Goal: Book appointment/travel/reservation

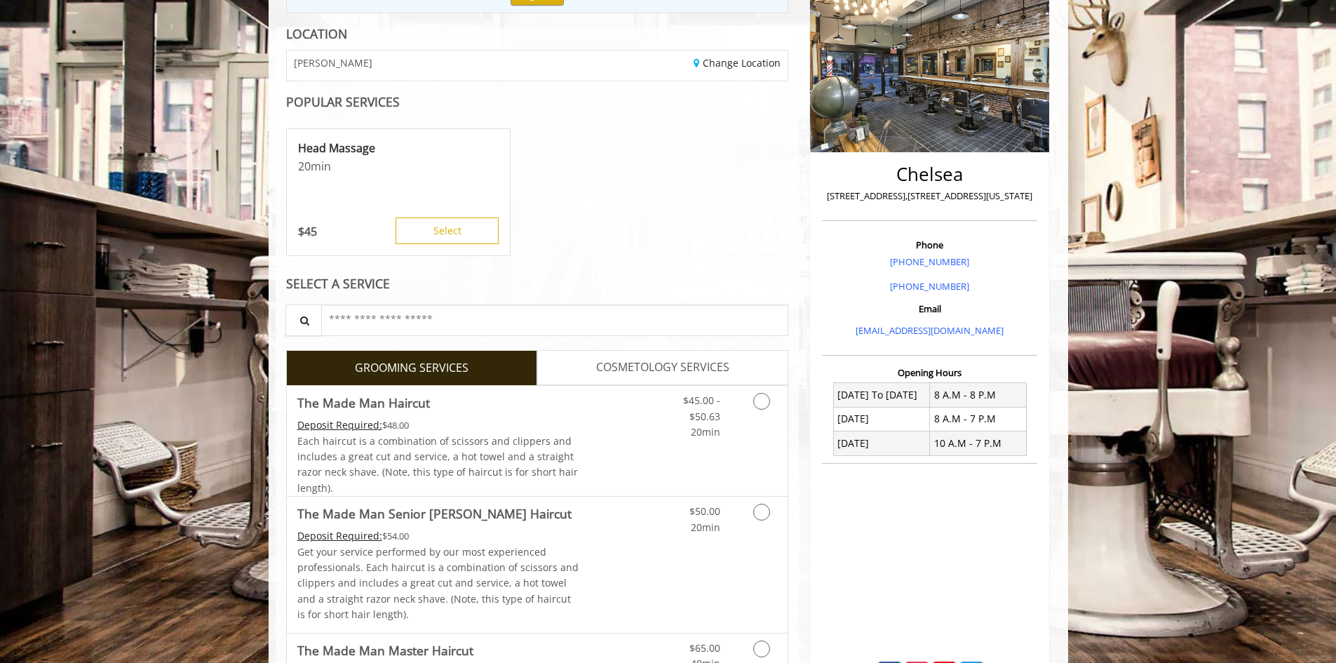
scroll to position [280, 0]
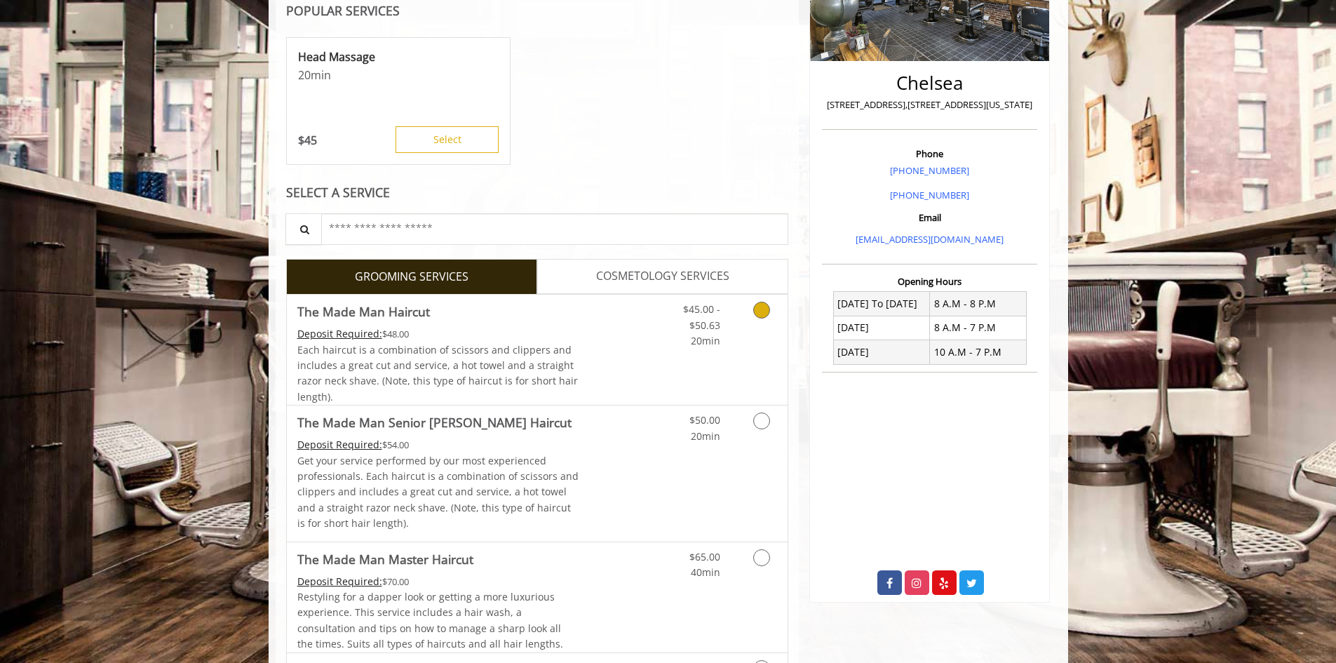
click at [728, 318] on div "$45.00 - $50.63 20min" at bounding box center [690, 321] width 79 height 54
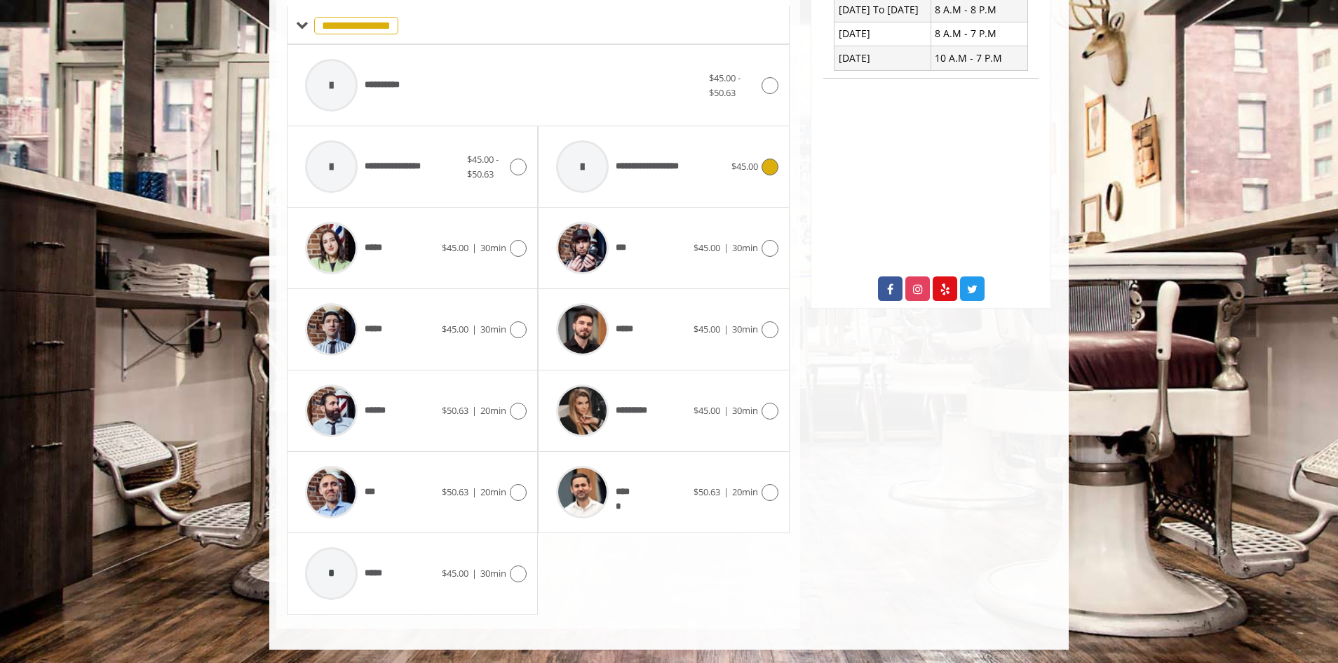
scroll to position [575, 0]
click at [706, 409] on span "$45.00" at bounding box center [706, 409] width 27 height 13
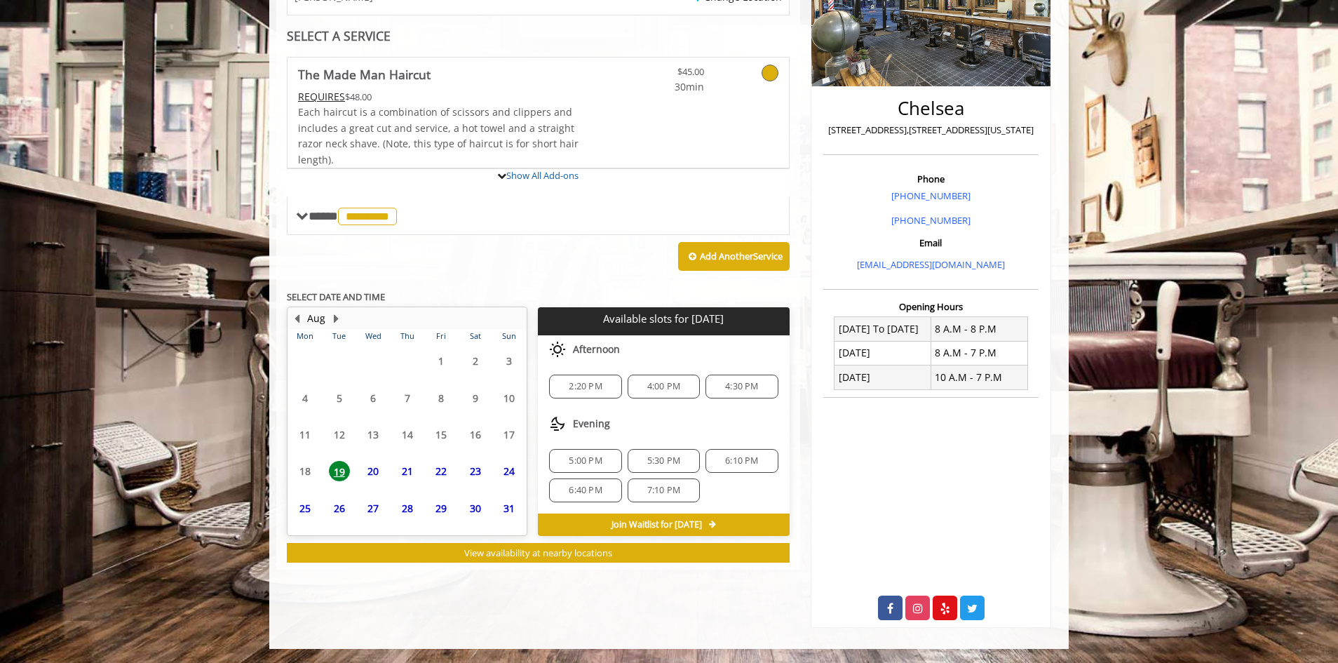
scroll to position [326, 0]
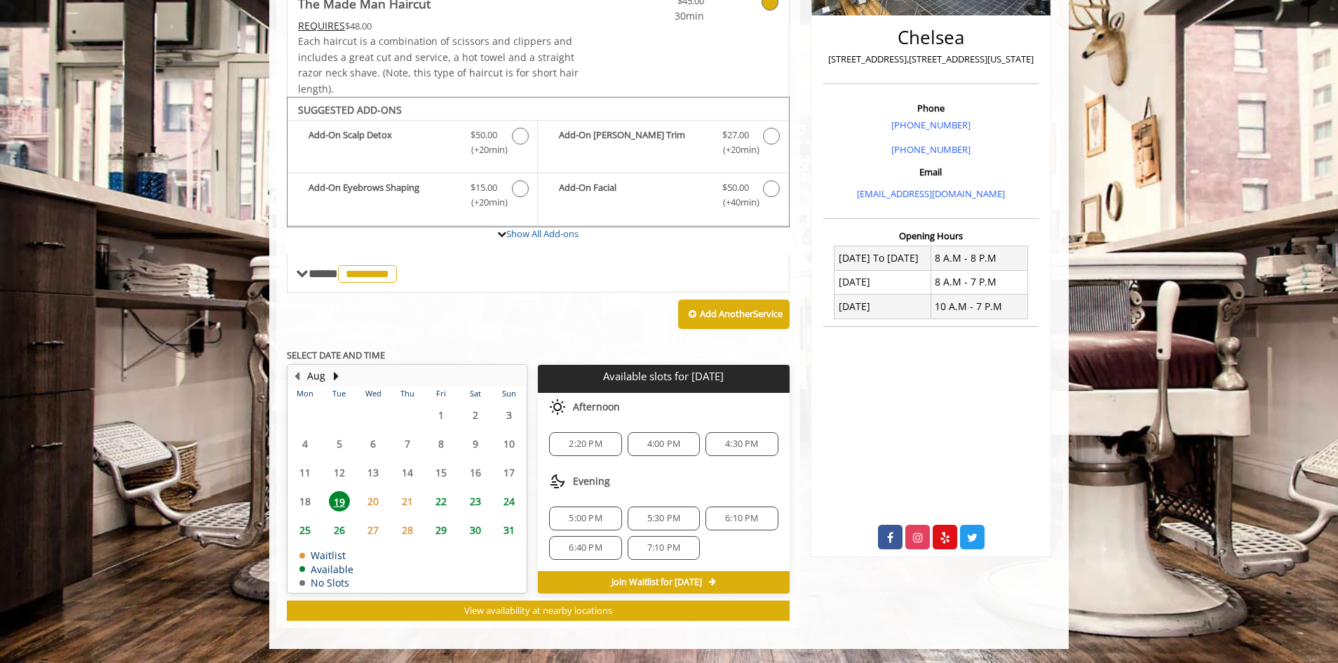
click at [373, 498] on span "20" at bounding box center [372, 501] width 21 height 20
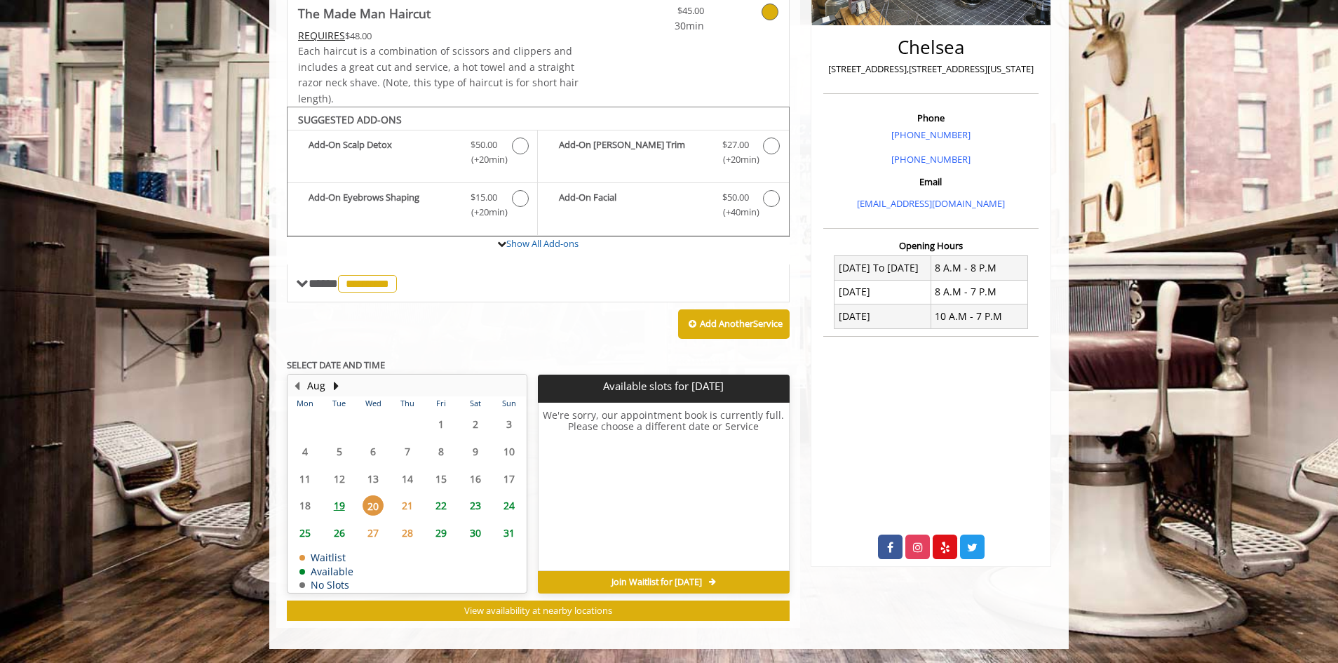
click at [342, 506] on span "19" at bounding box center [339, 505] width 21 height 20
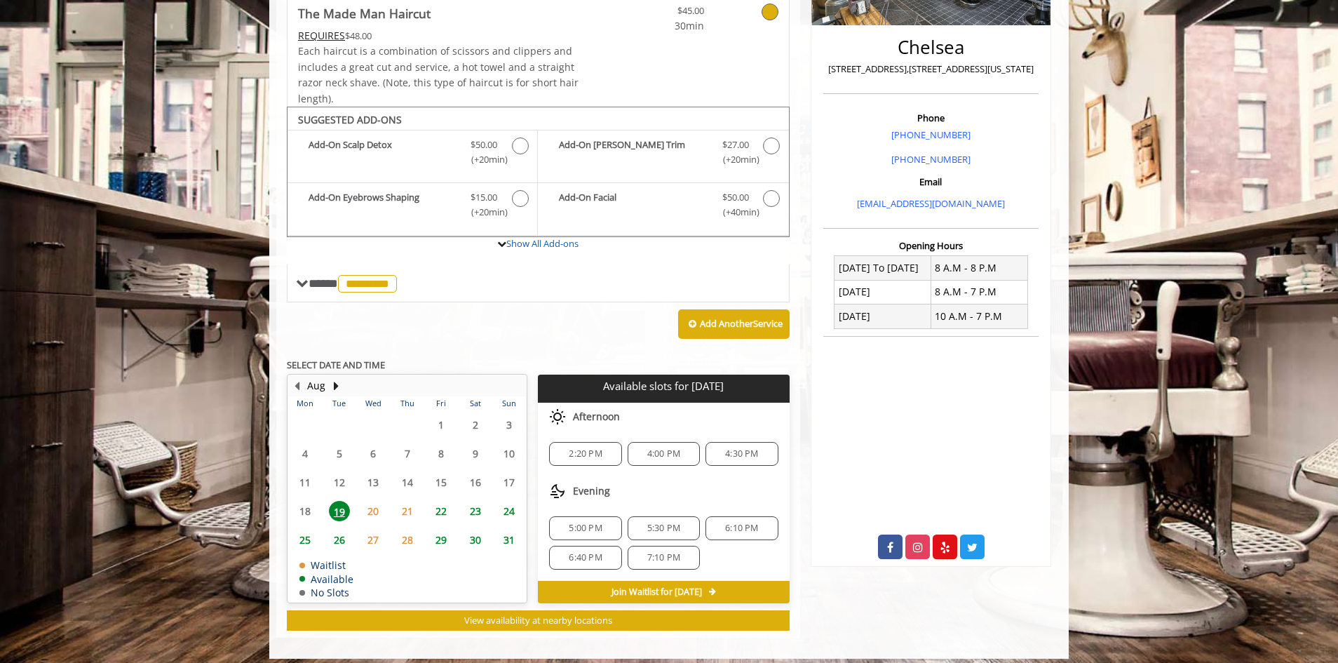
scroll to position [326, 0]
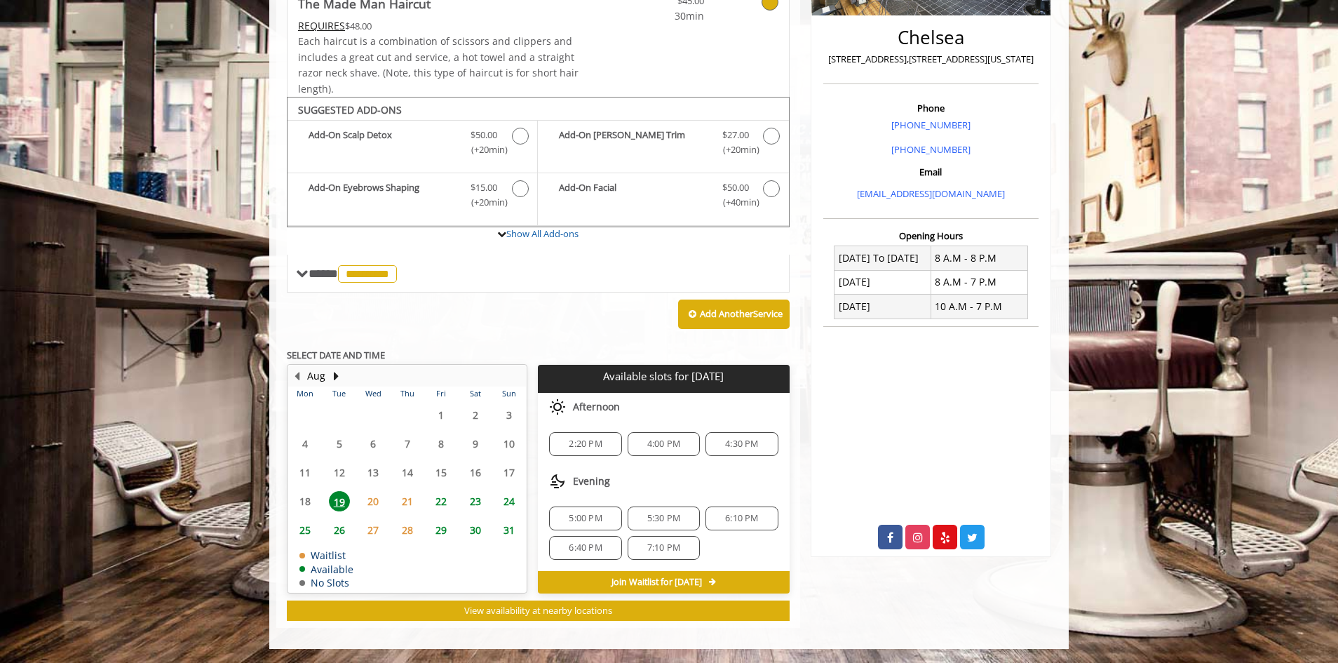
click at [440, 500] on span "22" at bounding box center [440, 501] width 21 height 20
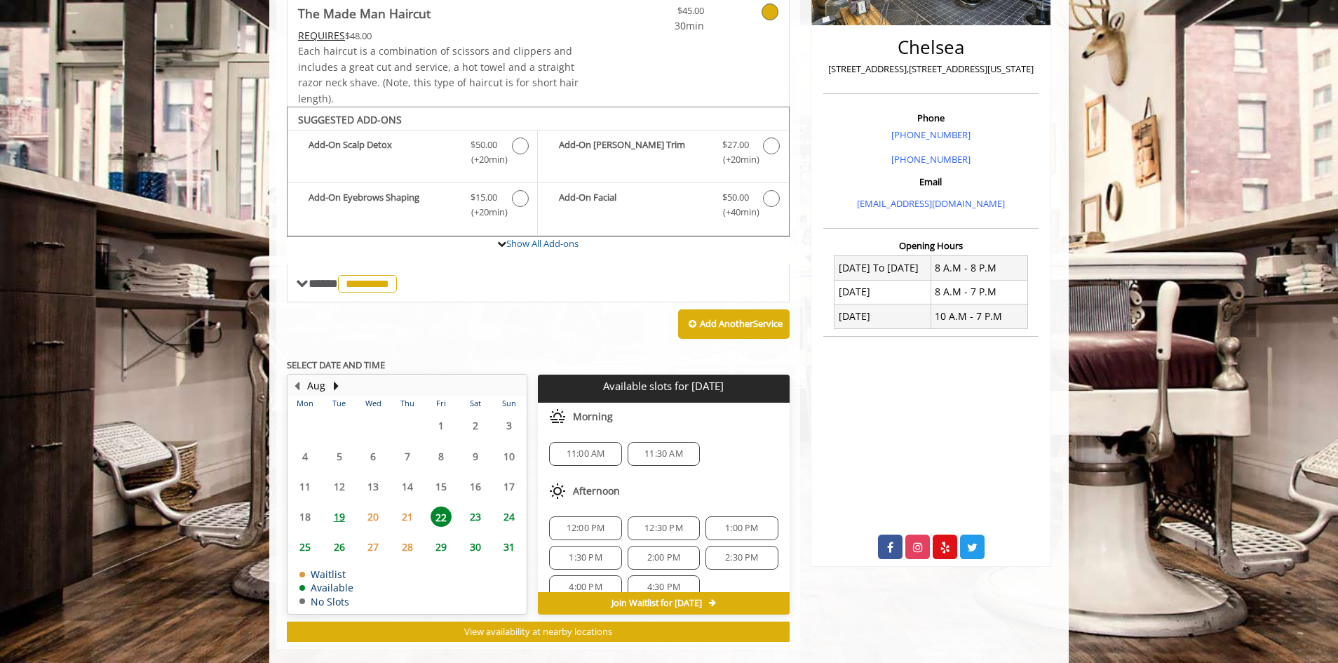
scroll to position [337, 0]
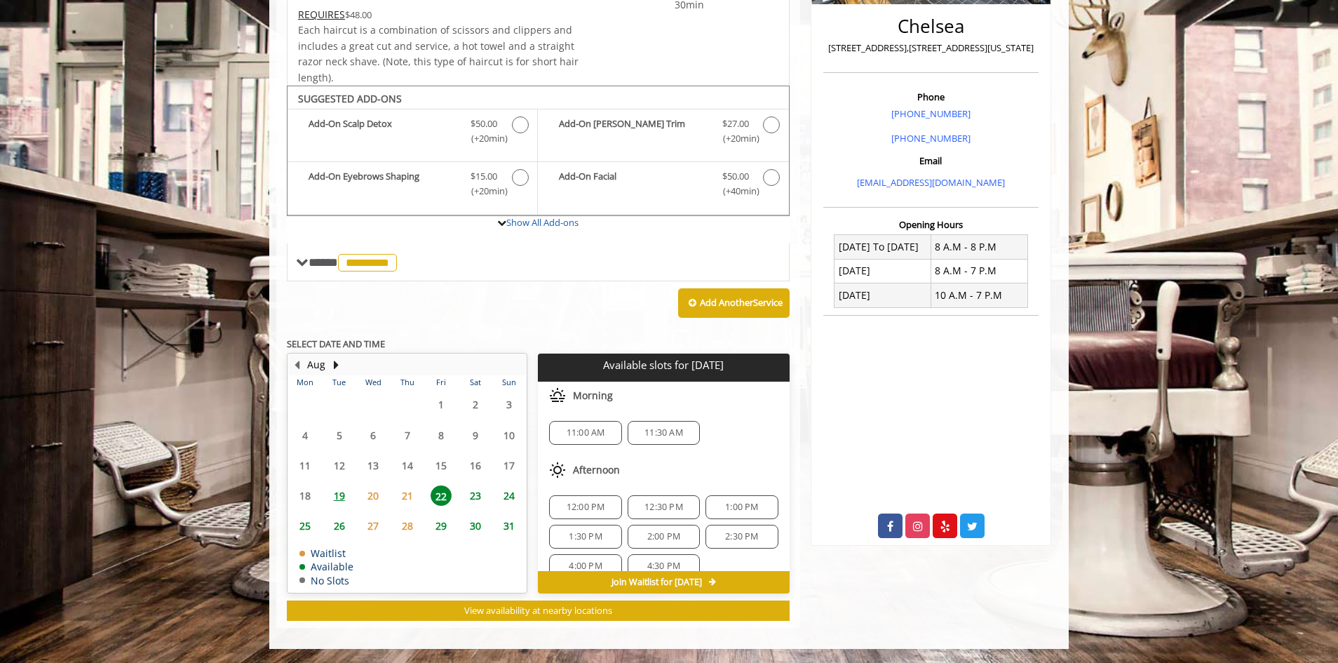
click at [344, 494] on span "19" at bounding box center [339, 495] width 21 height 20
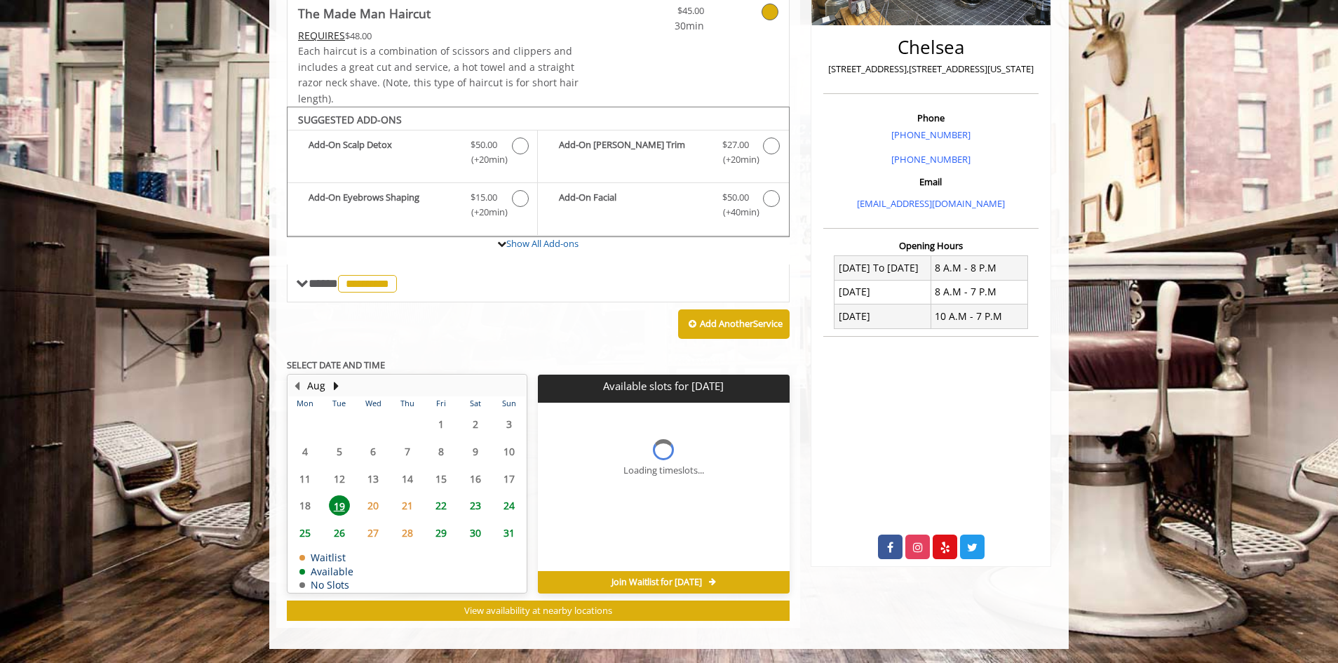
scroll to position [326, 0]
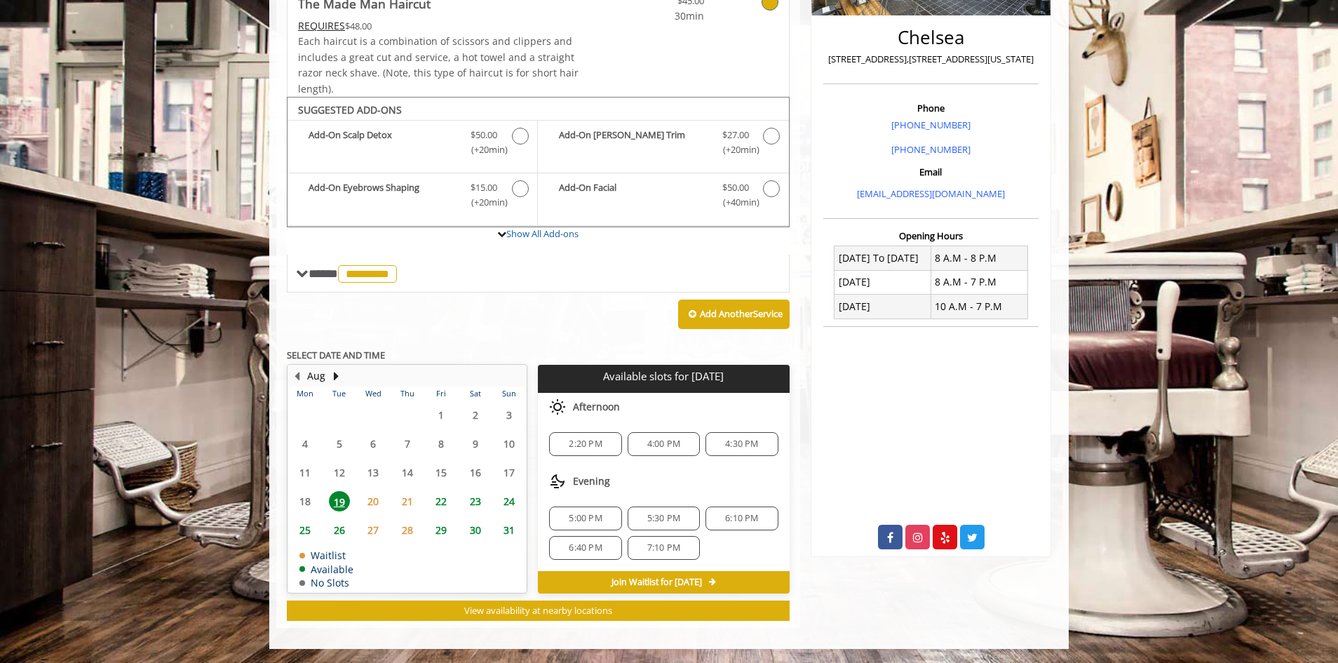
click at [370, 494] on span "20" at bounding box center [372, 501] width 21 height 20
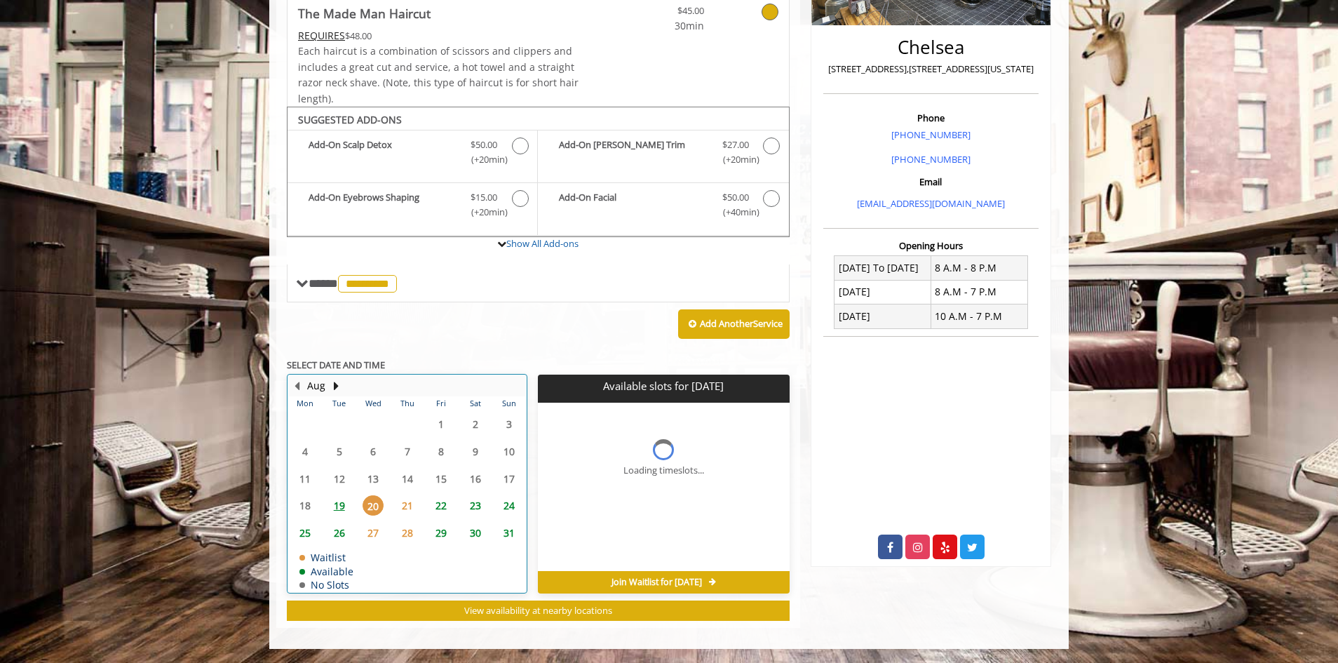
click at [370, 494] on td "20" at bounding box center [373, 505] width 34 height 27
click at [402, 501] on span "21" at bounding box center [407, 505] width 21 height 20
click at [373, 503] on span "20" at bounding box center [372, 505] width 21 height 20
click at [477, 475] on table "Mon Tue Wed Thu Fri Sat Sun 28 29 30 31 1 2 3 4 5 6 7 8 9 10 11 12 13 14 15 16 …" at bounding box center [407, 494] width 238 height 196
click at [339, 503] on span "19" at bounding box center [339, 505] width 21 height 20
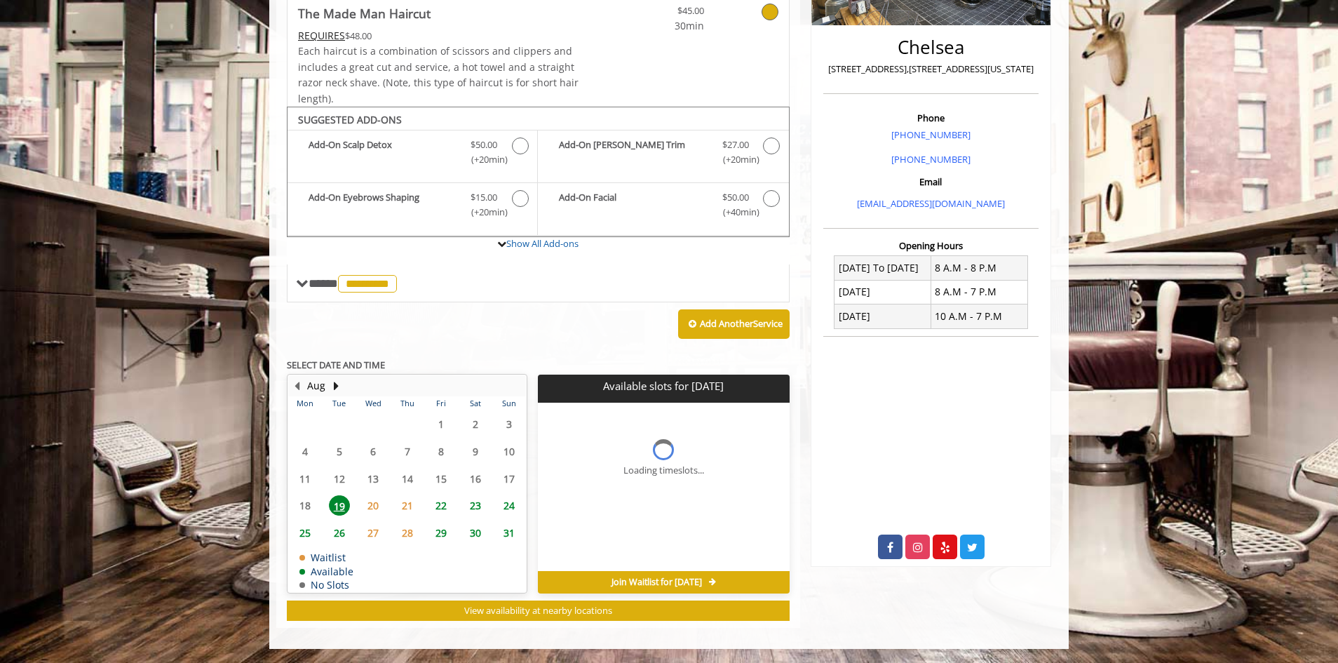
scroll to position [326, 0]
